Goal: Task Accomplishment & Management: Manage account settings

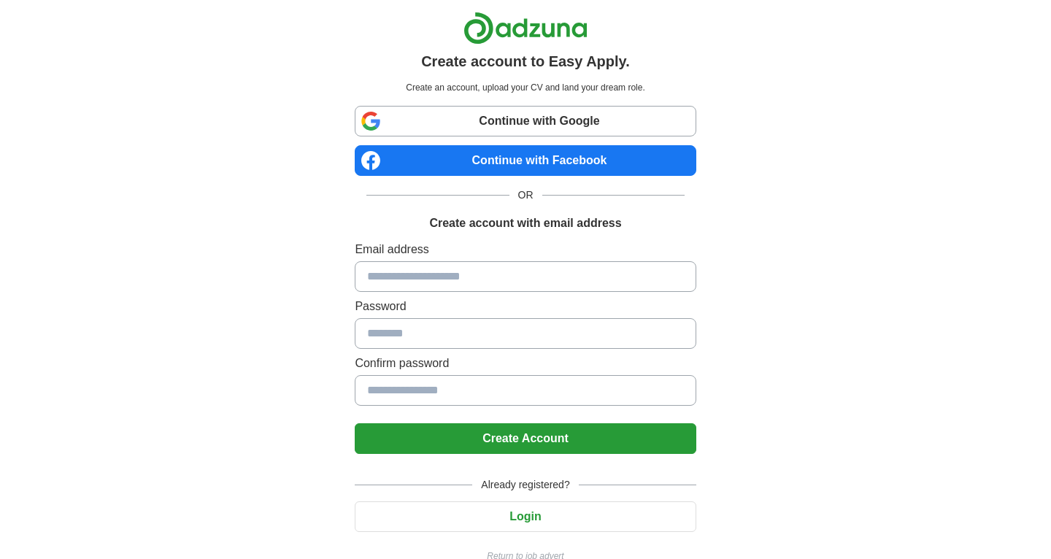
click at [455, 272] on input at bounding box center [525, 276] width 341 height 31
type input "**********"
click at [441, 337] on input at bounding box center [525, 333] width 341 height 31
click at [459, 388] on input at bounding box center [525, 390] width 341 height 31
click at [451, 337] on input at bounding box center [525, 333] width 341 height 31
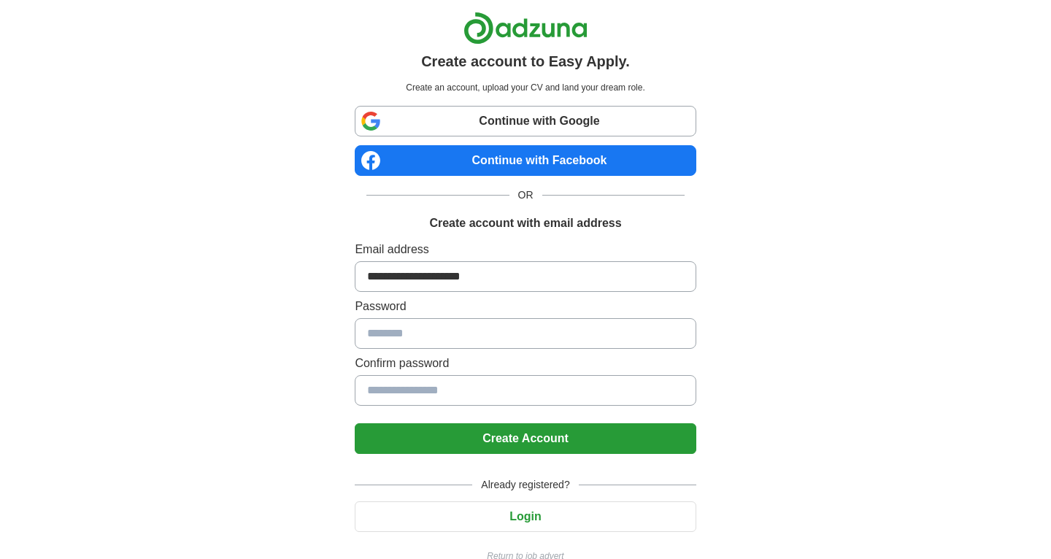
click at [398, 334] on input at bounding box center [525, 333] width 341 height 31
click at [528, 520] on button "Login" at bounding box center [525, 516] width 341 height 31
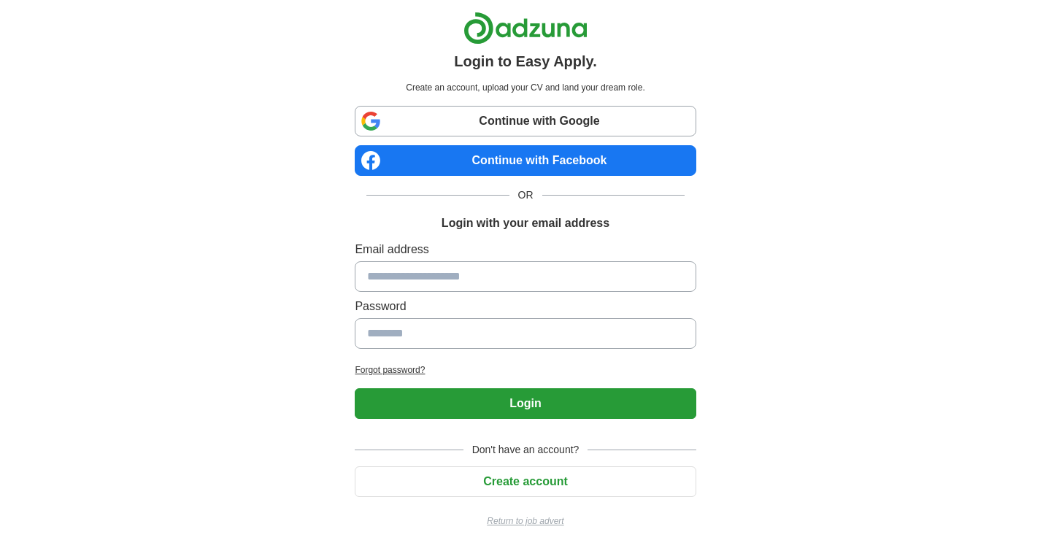
click at [503, 276] on input at bounding box center [525, 276] width 341 height 31
type input "**********"
click at [487, 339] on input at bounding box center [525, 333] width 341 height 31
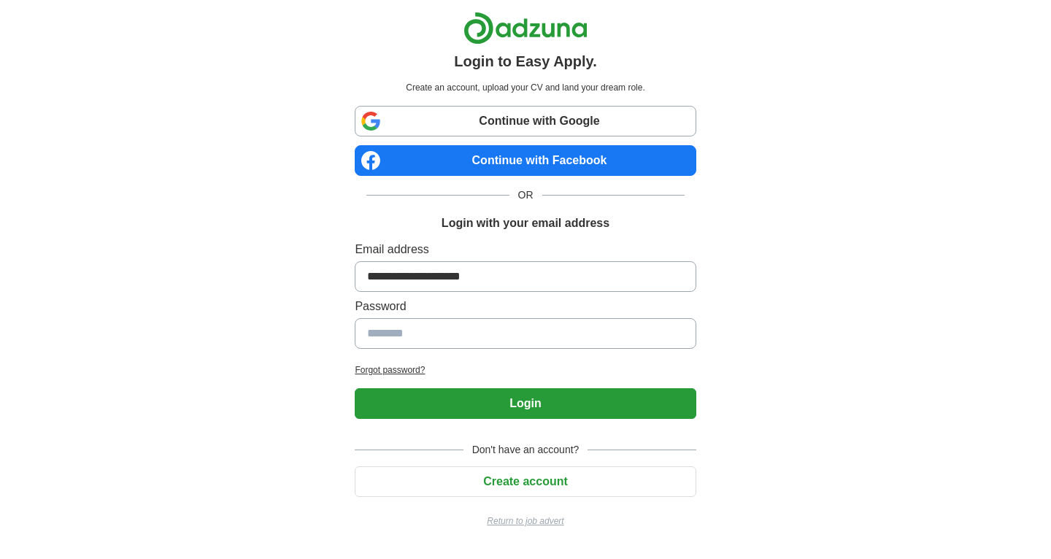
click at [519, 125] on link "Continue with Google" at bounding box center [525, 121] width 341 height 31
